Goal: Task Accomplishment & Management: Manage account settings

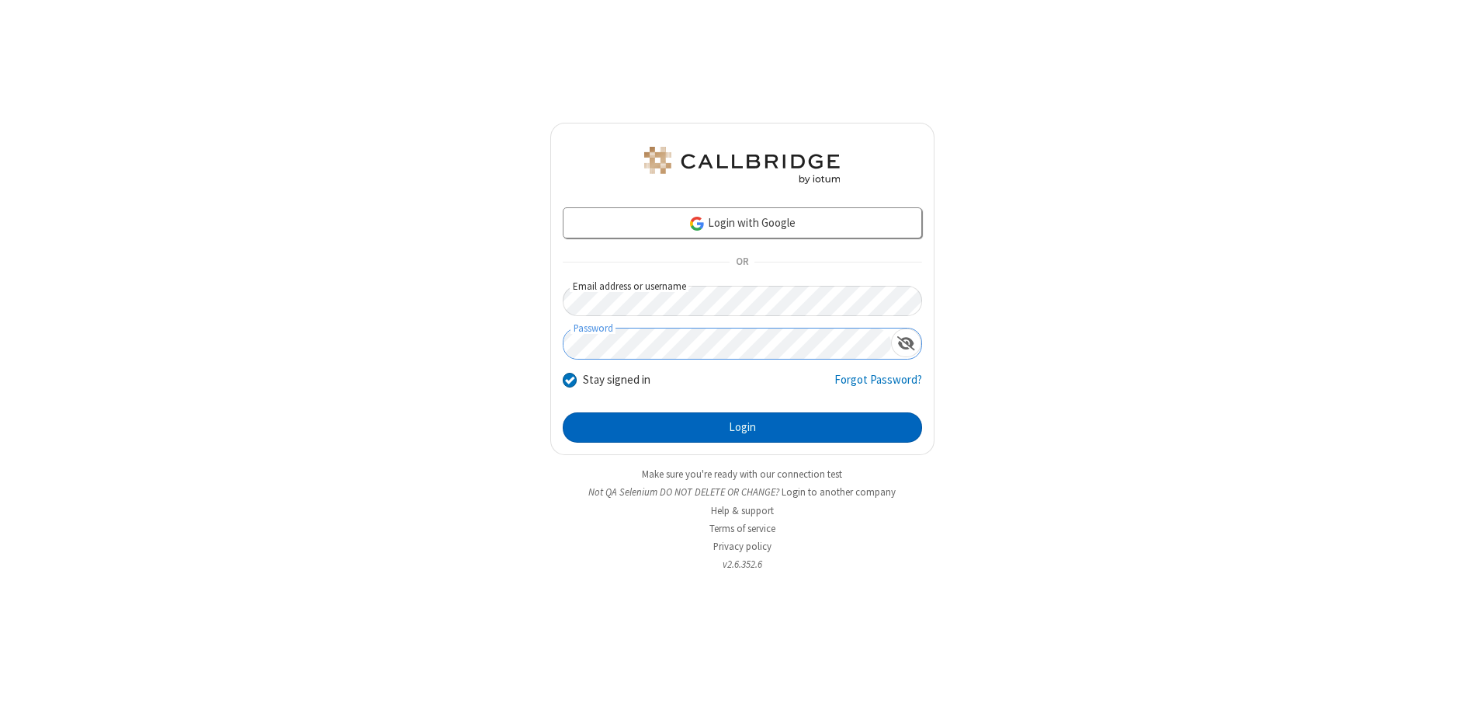
click at [742, 427] on button "Login" at bounding box center [742, 427] width 359 height 31
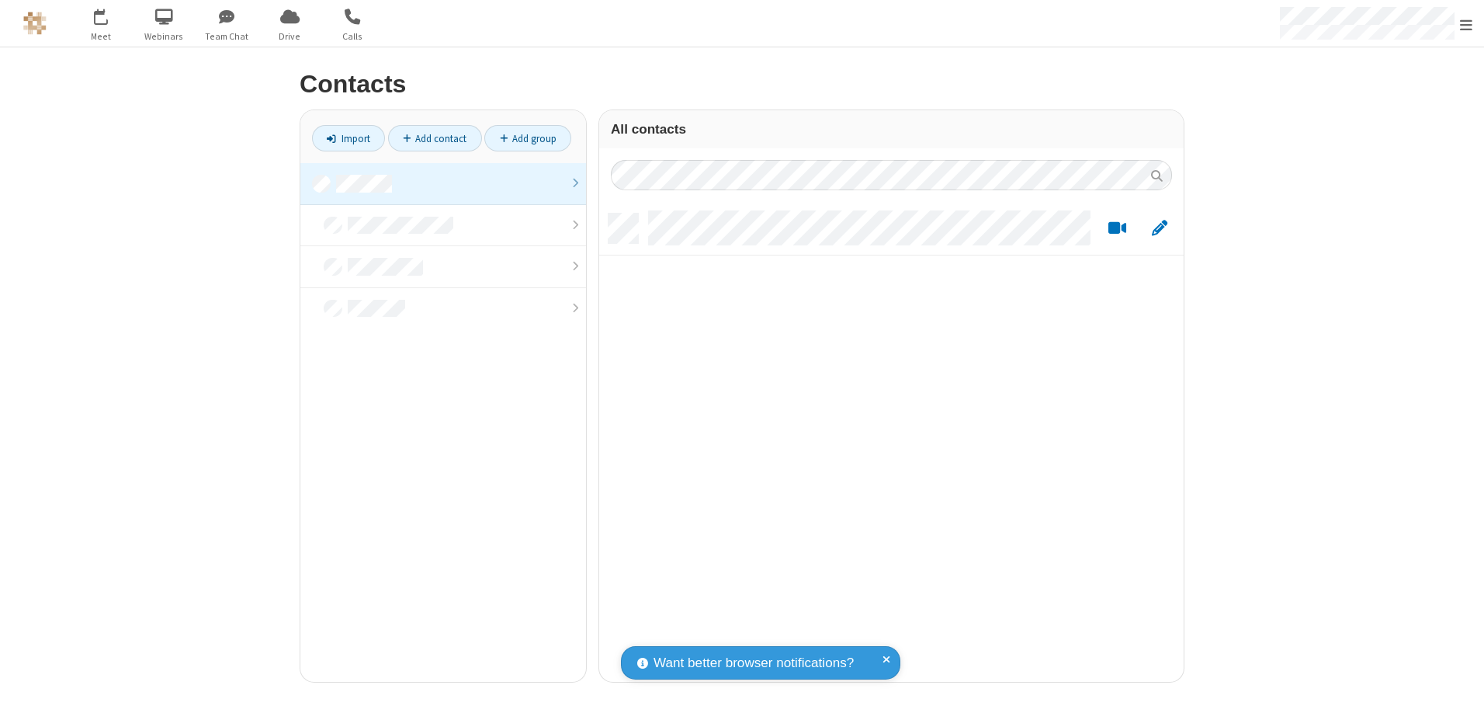
scroll to position [468, 573]
click at [443, 183] on link at bounding box center [443, 184] width 286 height 42
click at [435, 138] on link "Add contact" at bounding box center [435, 138] width 94 height 26
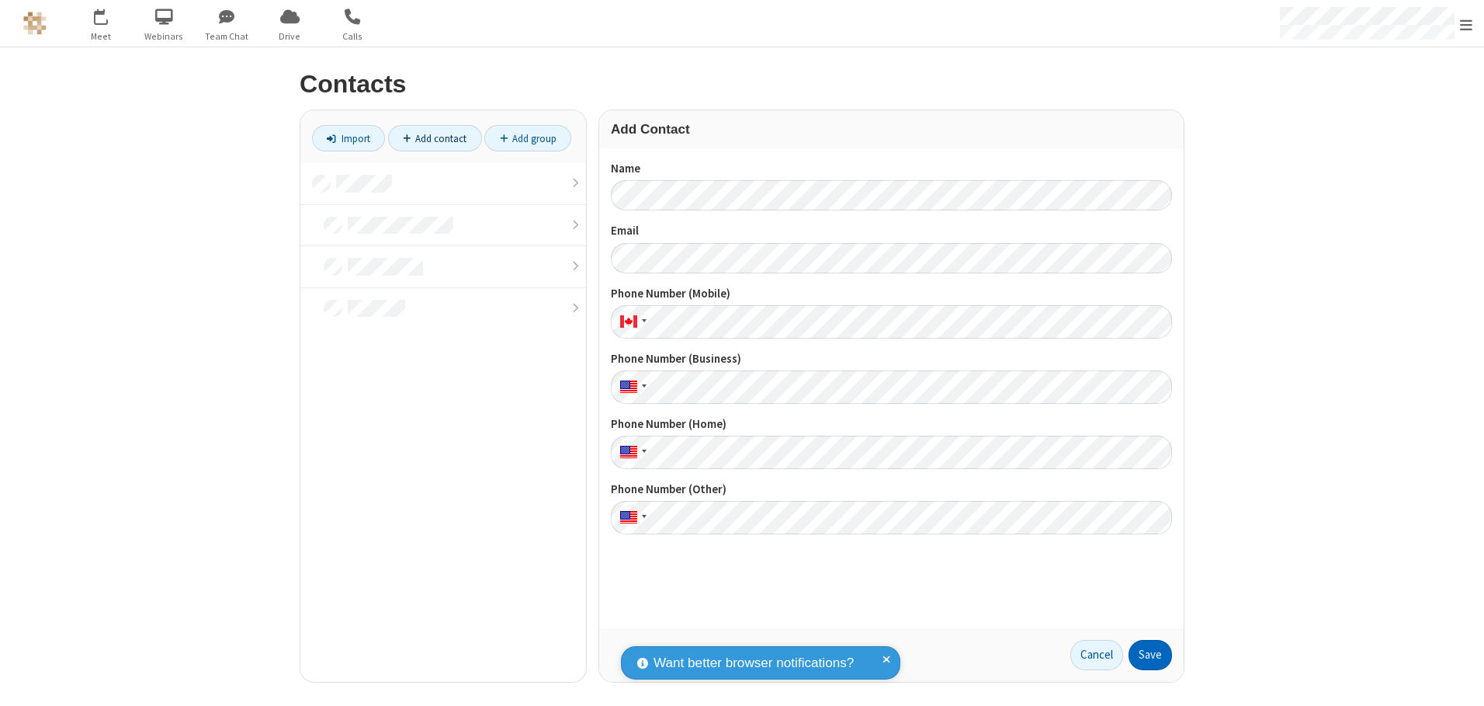
click at [1150, 654] on button "Save" at bounding box center [1150, 655] width 43 height 31
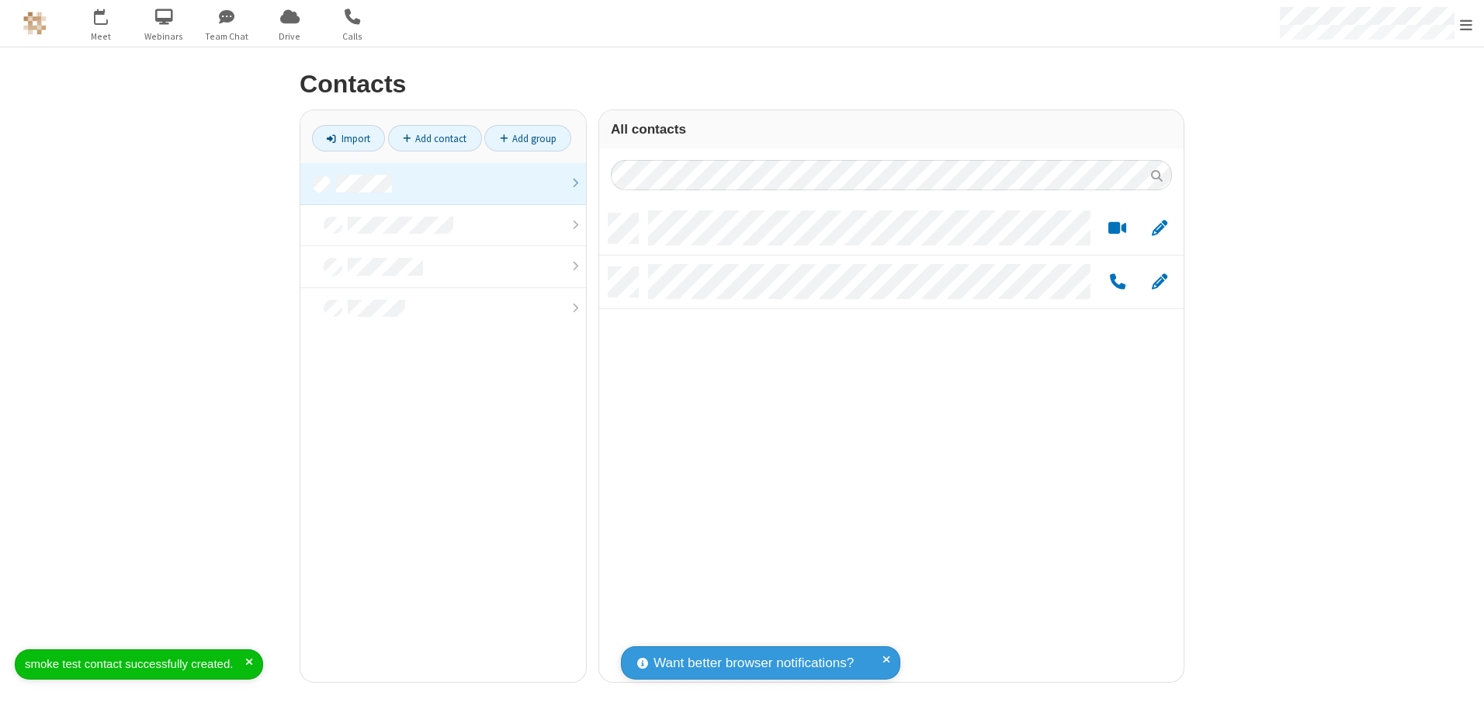
scroll to position [468, 573]
